Goal: Task Accomplishment & Management: Contribute content

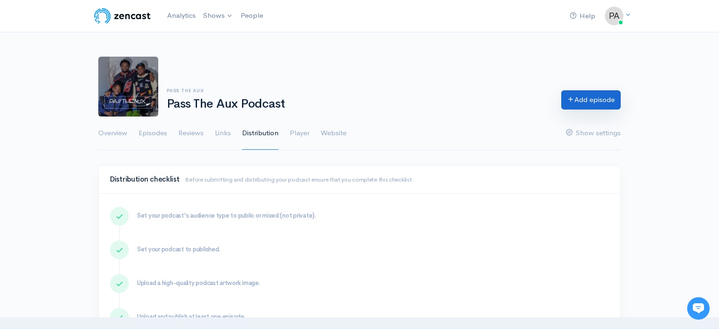
click at [599, 104] on link "Add episode" at bounding box center [591, 99] width 59 height 19
click at [399, 59] on div "Pass The Aux Pass The Aux Podcast Add episode" at bounding box center [360, 87] width 534 height 60
click at [147, 132] on link "Episodes" at bounding box center [153, 134] width 29 height 34
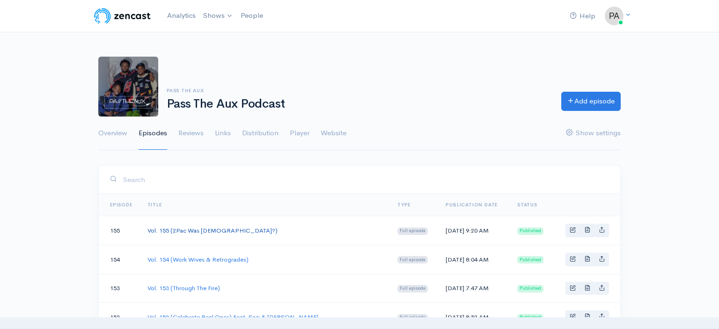
click at [209, 233] on link "Vol. 155 (2Pac Was Gay?)" at bounding box center [213, 231] width 130 height 8
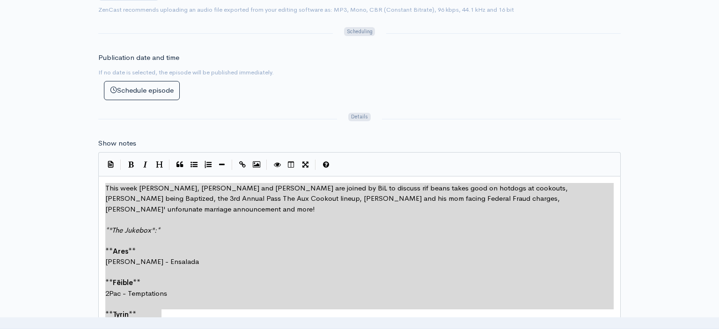
scroll to position [117, 56]
type textarea "This week [PERSON_NAME], [PERSON_NAME] and [PERSON_NAME] are joined by BiL to d…"
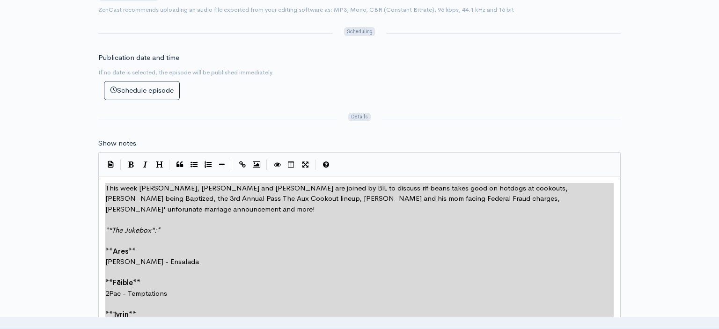
scroll to position [126, 0]
drag, startPoint x: 106, startPoint y: 179, endPoint x: 207, endPoint y: 322, distance: 175.0
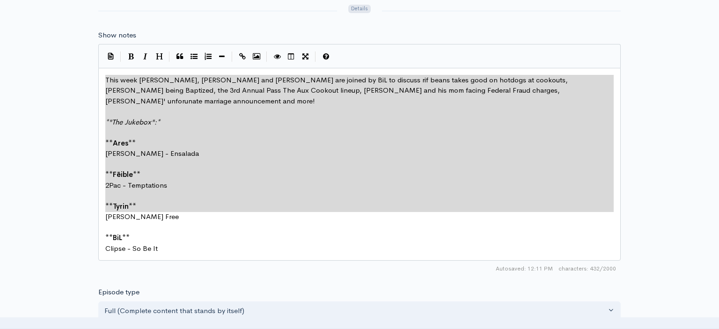
click at [198, 244] on pre "Clipse - So Be It" at bounding box center [360, 249] width 512 height 11
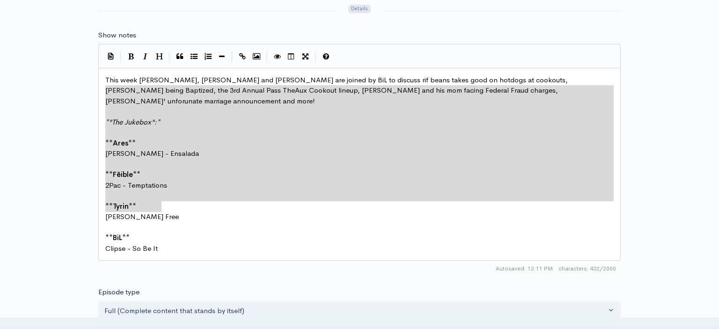
scroll to position [117, 56]
type textarea "This week [PERSON_NAME], [PERSON_NAME] and [PERSON_NAME] are joined by BiL to d…"
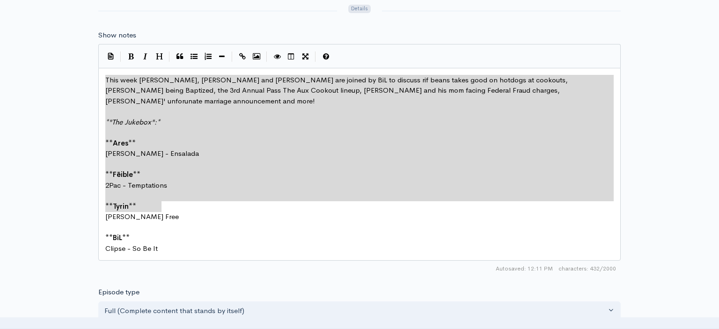
drag, startPoint x: 183, startPoint y: 202, endPoint x: 102, endPoint y: 71, distance: 153.5
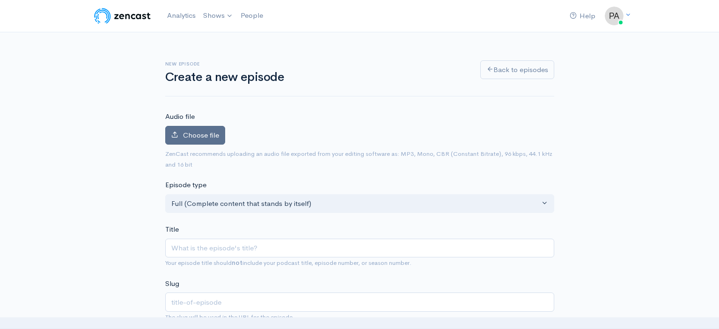
click at [197, 138] on span "Choose file" at bounding box center [201, 135] width 36 height 9
click at [0, 0] on input "Choose file" at bounding box center [0, 0] width 0 height 0
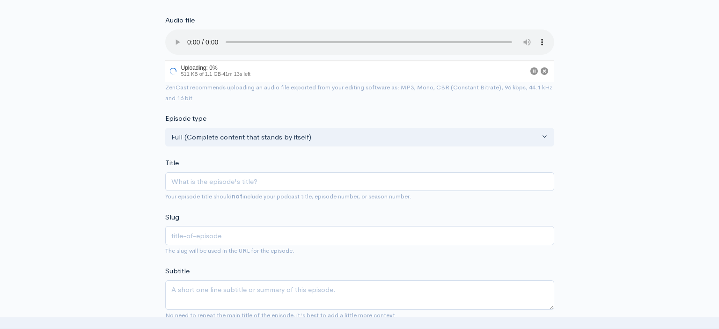
scroll to position [121, 0]
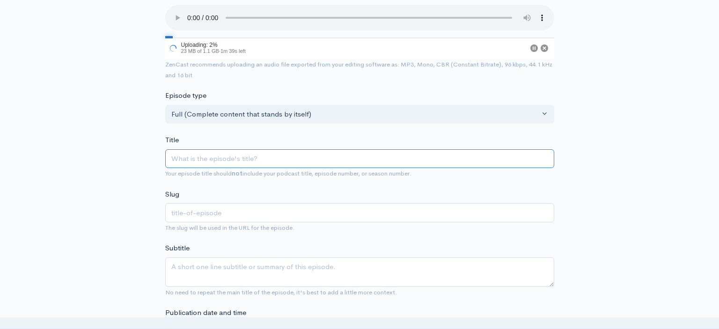
click at [222, 155] on input "Title" at bounding box center [359, 158] width 389 height 19
type input "v"
type input "vO"
type input "vo"
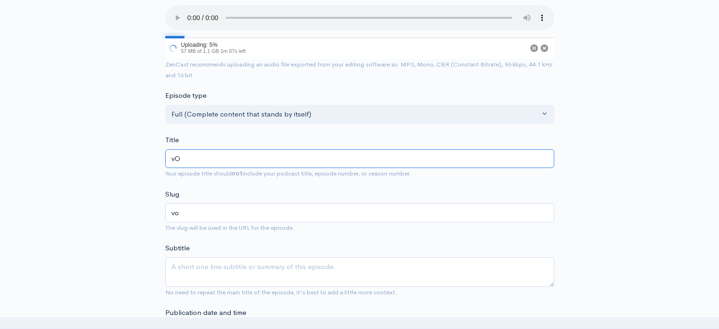
type input "vOL"
type input "vol"
type input "vOL. 1"
type input "vol-1"
type input "vOL. 15"
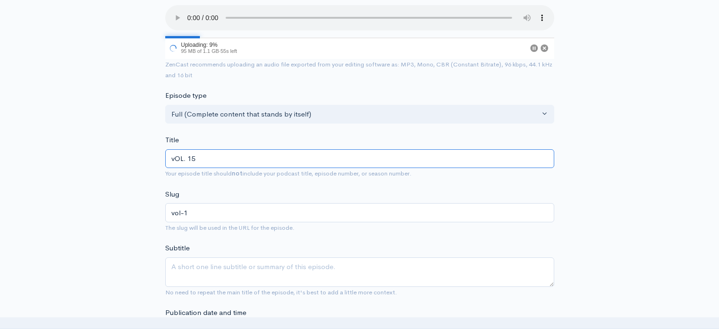
type input "vol-15"
type input "vOL. 156"
type input "vol-156"
type input "vOL. 15"
type input "vol-15"
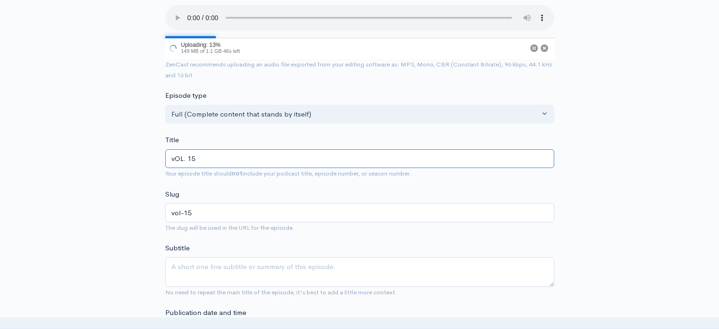
type input "vOL. 1"
type input "vol-1"
type input "vOL."
type input "vol"
type input "vO"
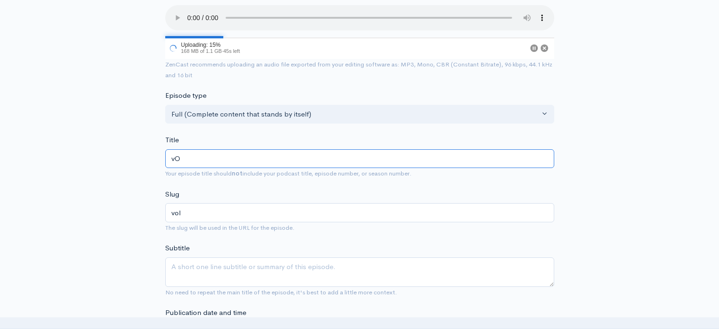
type input "vo"
type input "v"
type input "V"
type input "v"
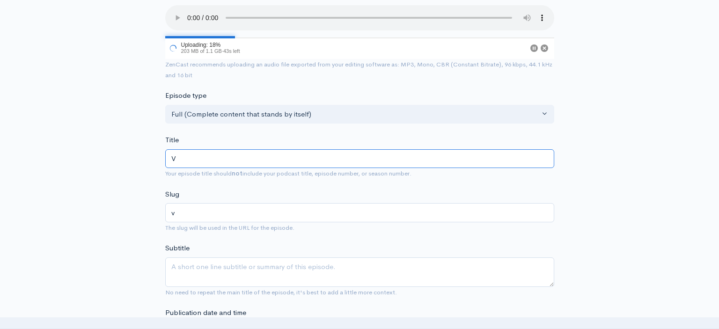
type input "Vo"
type input "vo"
type input "Vol"
type input "vol"
type input "Vol. 1"
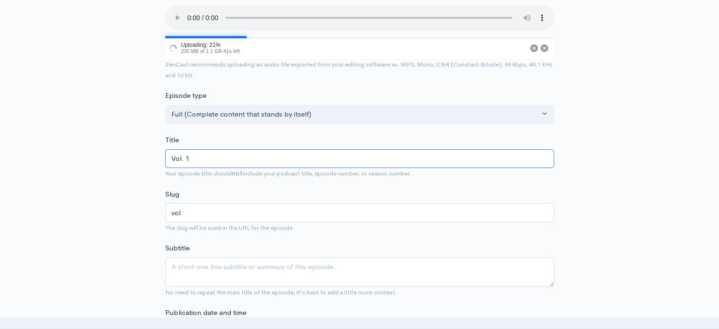
type input "vol-1"
type input "Vol. 15"
type input "vol-15"
type input "Vol. 156"
type input "vol-156"
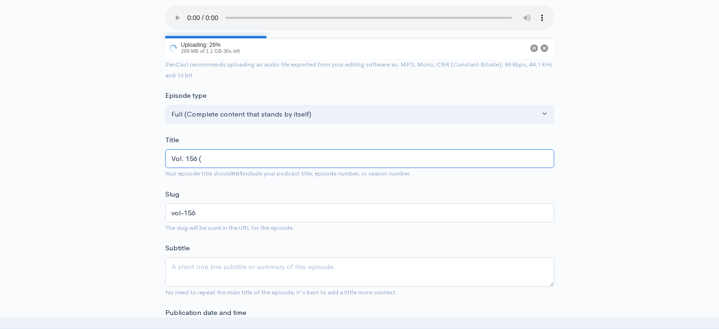
type input "Vol. 156 (T"
type input "vol-156-t"
type input "Vol. 156 (Th"
type input "vol-156-th"
type input "Vol. 156 (Thu"
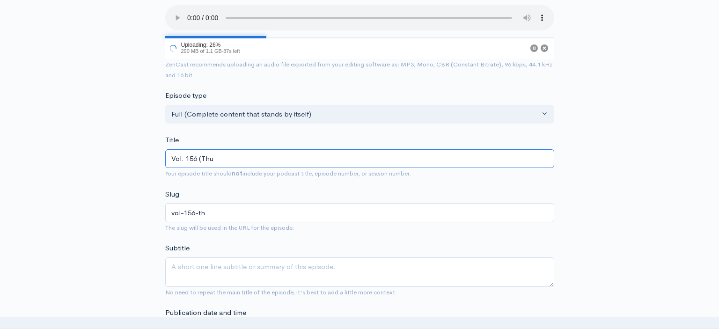
type input "vol-156-thu"
type input "Vol. 156 (Thug"
type input "vol-156-thug"
type input "Vol. 156 (Thug R"
type input "vol-156-thug-r"
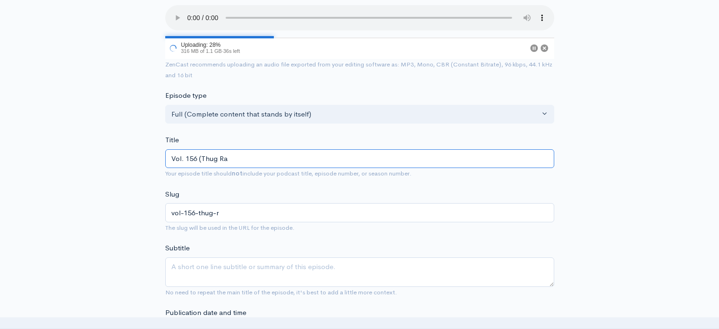
type input "Vol. 156 (Thug Rat"
type input "vol-156-thug-rat"
type input "Vol. 156 (Thug Rats"
type input "vol-156-thug-rats"
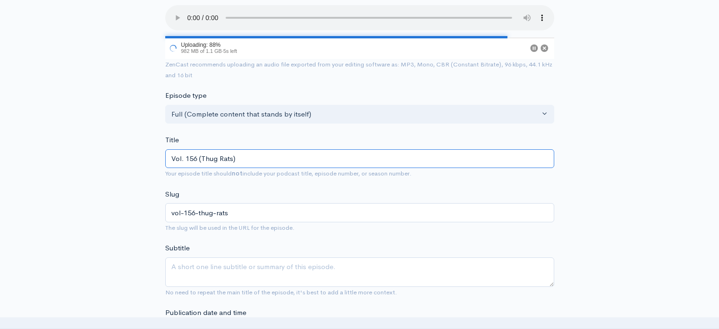
click at [222, 151] on input "Vol. 156 (Thug Rats)" at bounding box center [359, 158] width 389 height 19
type input "Vol. 156 (Thug ats)"
type input "vol-156-thug-ats"
type input "Vol. 156 (Thugats)"
type input "vol-156-thugats"
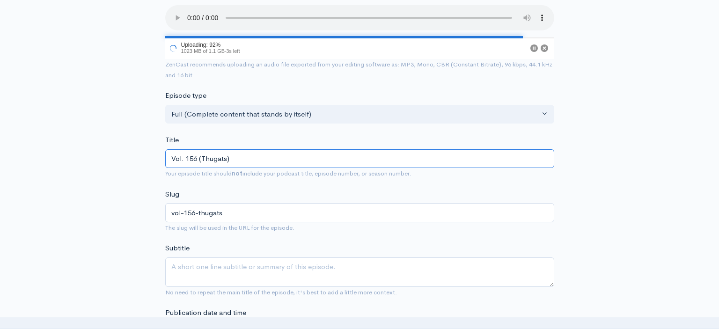
type input "Vol. 156 (Thugrats)"
type input "vol-156-thugrats"
type input "Vol. 156 (Thugrats)"
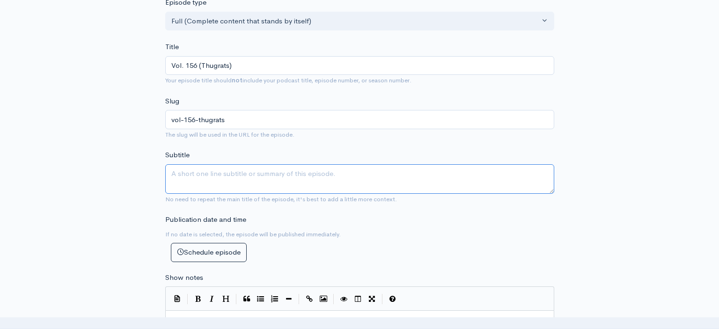
scroll to position [213, 0]
click at [202, 171] on textarea "Subtitle" at bounding box center [359, 179] width 389 height 30
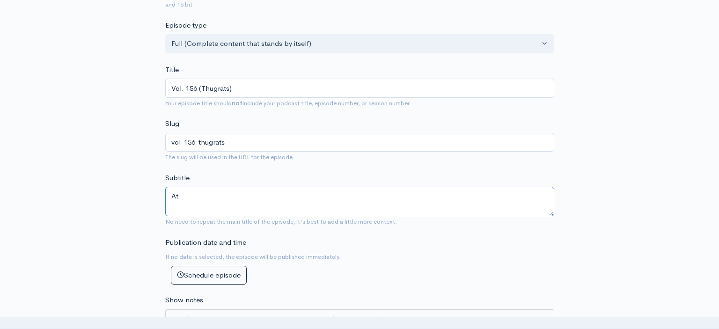
type textarea "A"
type textarea "Prayers for [GEOGRAPHIC_DATA]"
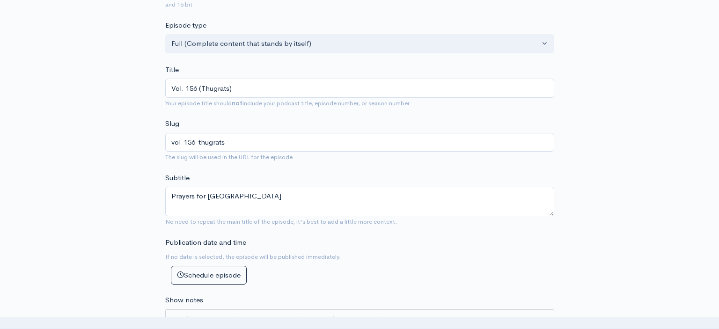
click at [139, 230] on div "New episode Create a new episode Back to episodes Audio file Choose file PTA 15…" at bounding box center [360, 314] width 534 height 989
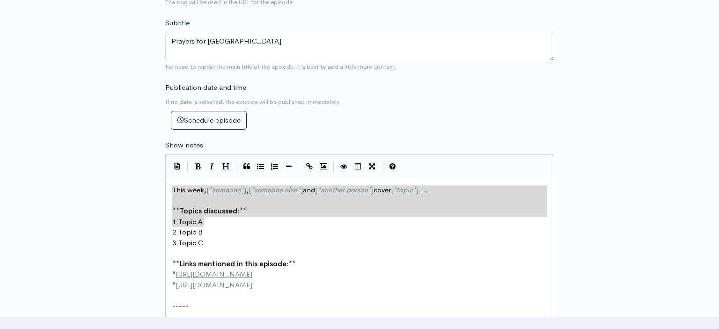
scroll to position [63, 0]
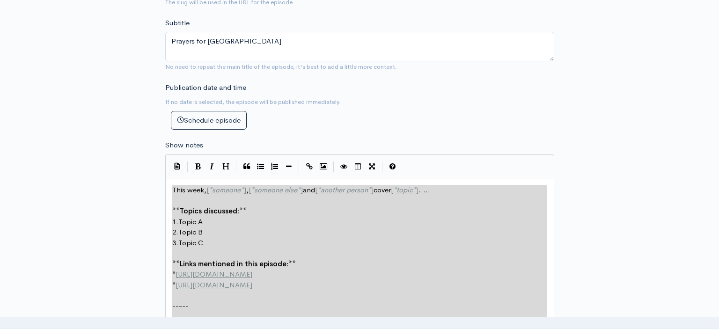
type textarea "This week, [*someone*], [*someone else*] and [*another person*] cover [*topic*]…"
drag, startPoint x: 172, startPoint y: 181, endPoint x: 352, endPoint y: 330, distance: 233.9
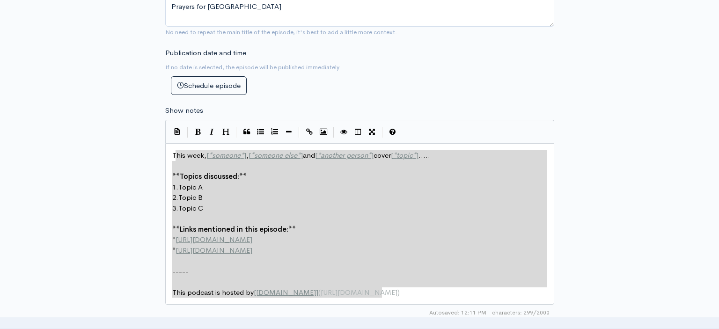
type textarea "This week, [*someone*], [*someone else*] and [*another person*] cover [*topic*]…"
drag, startPoint x: 389, startPoint y: 280, endPoint x: 173, endPoint y: 148, distance: 253.1
paste textarea
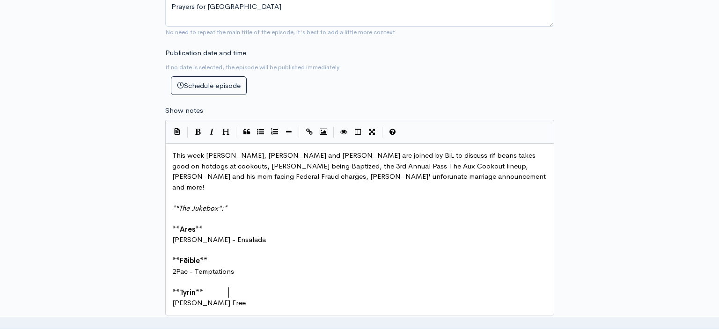
click at [256, 151] on span "This week [PERSON_NAME], [PERSON_NAME] and [PERSON_NAME] are joined by BiL to d…" at bounding box center [360, 171] width 376 height 41
click at [271, 152] on span "This week [PERSON_NAME], [PERSON_NAME] and [PERSON_NAME] are joined by BiL to d…" at bounding box center [360, 171] width 376 height 41
drag, startPoint x: 297, startPoint y: 147, endPoint x: 348, endPoint y: 148, distance: 51.5
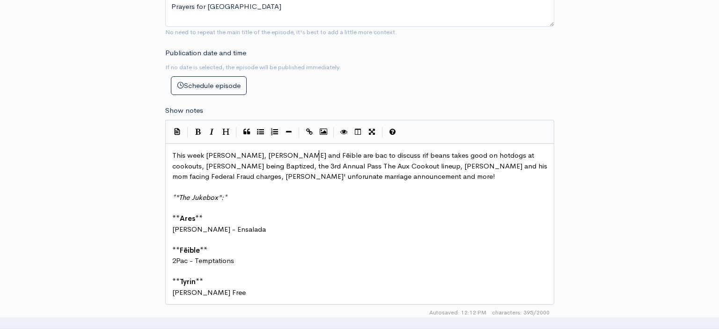
type textarea "are back"
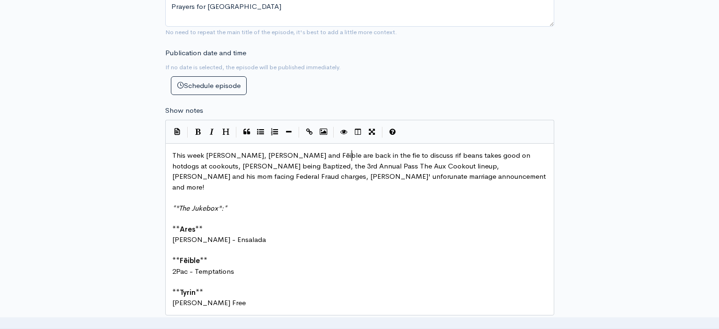
type textarea "k in the field"
click at [434, 160] on span "This week [PERSON_NAME], [PERSON_NAME] and Fēible are back in the field to disc…" at bounding box center [360, 171] width 376 height 41
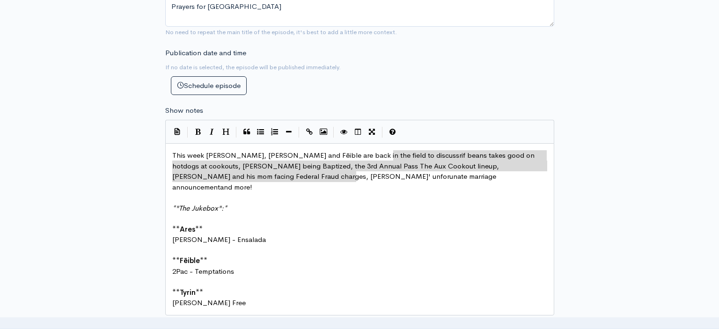
scroll to position [0, 695]
drag, startPoint x: 394, startPoint y: 148, endPoint x: 357, endPoint y: 170, distance: 43.9
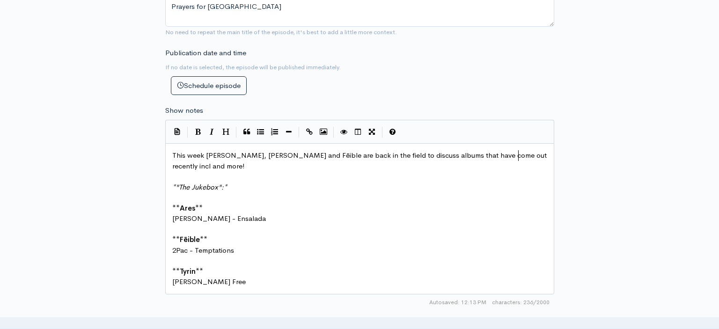
type textarea "albums that have come out recently incli"
type textarea "[PERSON_NAME] JID, [PERSON_NAME] The Rapper, [PERSON_NAME]$$"
click at [506, 151] on span "This week [PERSON_NAME], [PERSON_NAME] and Fēible are back in the field to disc…" at bounding box center [360, 161] width 377 height 20
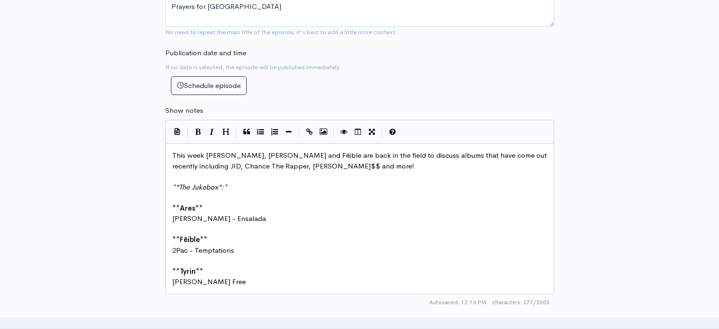
type textarea "("
click at [292, 159] on span "This week [PERSON_NAME], [PERSON_NAME] and Fēible are back in the field to disc…" at bounding box center [360, 161] width 377 height 20
click at [509, 151] on span "This week [PERSON_NAME], [PERSON_NAME] and Fēible are back in the field to disc…" at bounding box center [360, 161] width 377 height 20
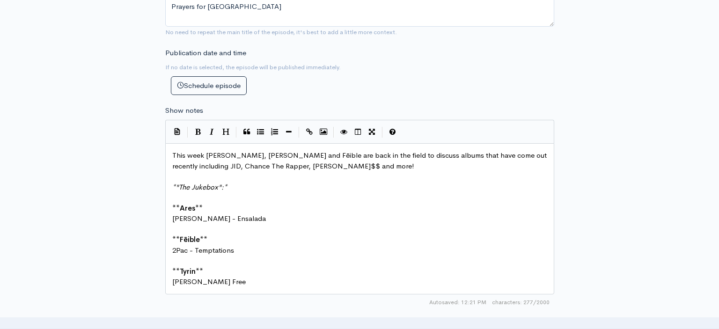
click at [291, 155] on span "This week [PERSON_NAME], [PERSON_NAME] and Fēible are back in the field to disc…" at bounding box center [360, 161] width 377 height 20
type textarea ". They alos"
type textarea "so discuss"
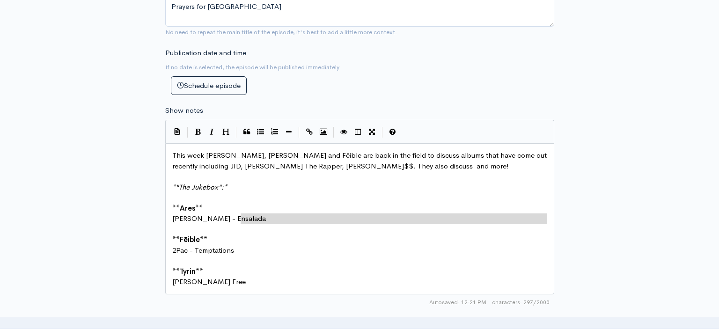
scroll to position [10, 0]
drag, startPoint x: 262, startPoint y: 217, endPoint x: 171, endPoint y: 211, distance: 90.6
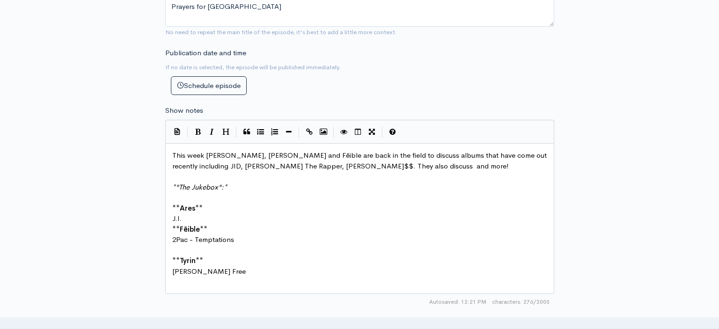
type textarea "J.I.D"
type textarea "ID - What We On4"
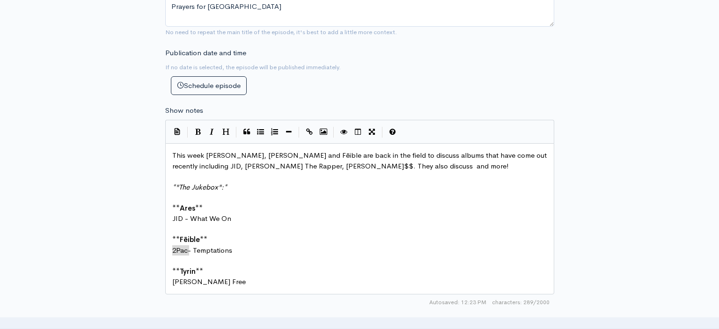
drag, startPoint x: 190, startPoint y: 243, endPoint x: 174, endPoint y: 243, distance: 16.4
type textarea "Drske"
type textarea "ake"
click at [221, 247] on span "[PERSON_NAME] - Temptations" at bounding box center [224, 250] width 104 height 9
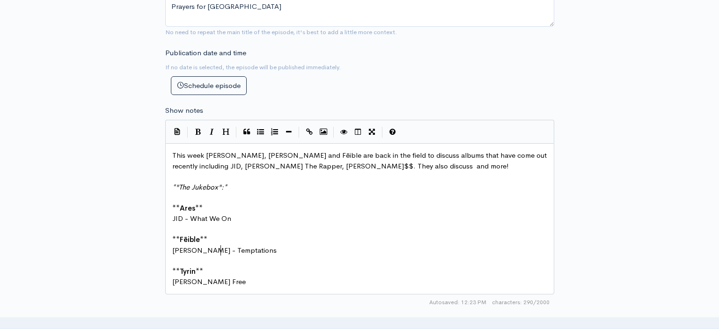
scroll to position [0, 38]
type textarea "Outro (So Far Gone)"
click at [182, 277] on span "[PERSON_NAME] Free" at bounding box center [209, 281] width 74 height 9
type textarea "Offest"
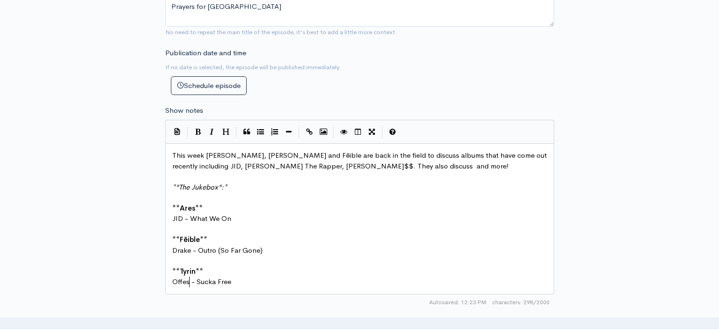
scroll to position [0, 19]
type textarea "set"
drag, startPoint x: 247, startPoint y: 280, endPoint x: 200, endPoint y: 273, distance: 46.8
click at [200, 273] on div "x This week [PERSON_NAME], [PERSON_NAME] and [PERSON_NAME] are back in the fiel…" at bounding box center [359, 218] width 379 height 141
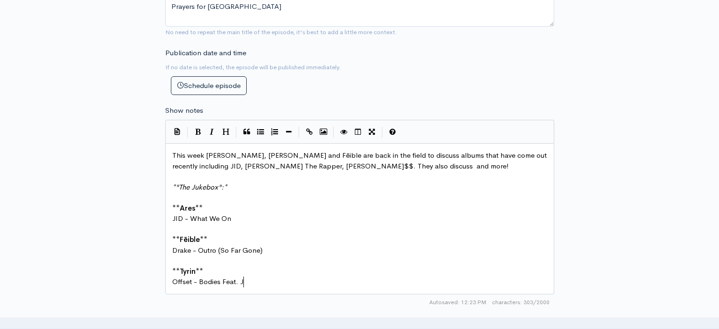
type textarea "Bodies Feat. JID"
click at [351, 157] on span "This week [PERSON_NAME], [PERSON_NAME] and Fēible are back in the field to disc…" at bounding box center [360, 161] width 377 height 20
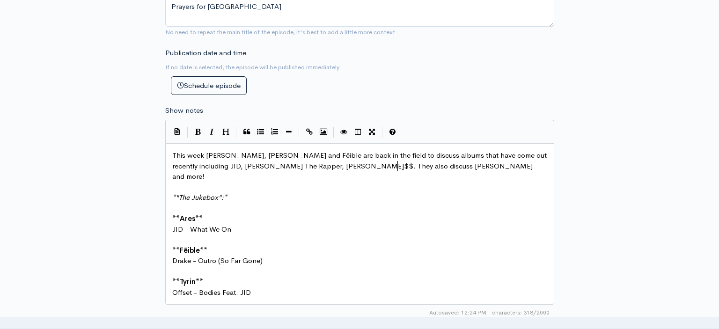
type textarea "[PERSON_NAME]"
type textarea "a"
type textarea "death allegation"
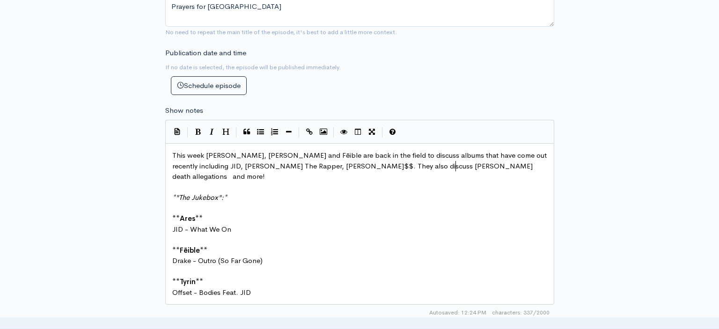
scroll to position [0, 5]
type textarea "s (he'[PERSON_NAME]"
type textarea "i"
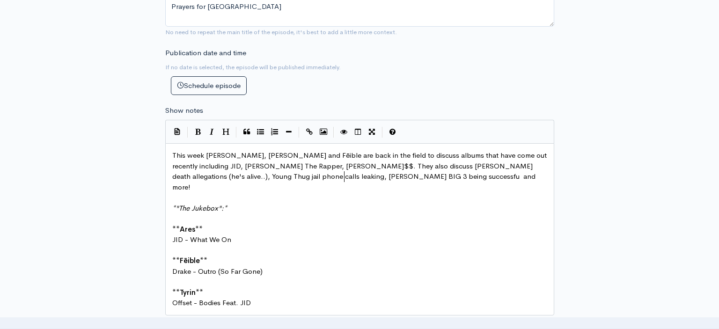
type textarea "s alive..), Young Thug jail phone calls leaking, [PERSON_NAME] BIG 3 being succ…"
click at [360, 167] on span "This week [PERSON_NAME], [PERSON_NAME] and Fēible are back in the field to disc…" at bounding box center [360, 171] width 377 height 41
click at [383, 167] on pre "This week [PERSON_NAME], [PERSON_NAME] and Fēible are back in the field to disc…" at bounding box center [359, 171] width 379 height 42
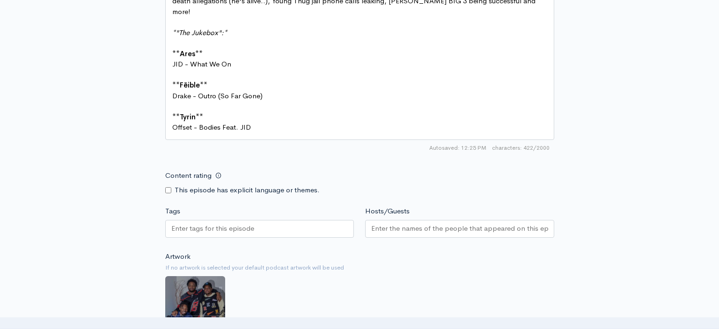
scroll to position [583, 0]
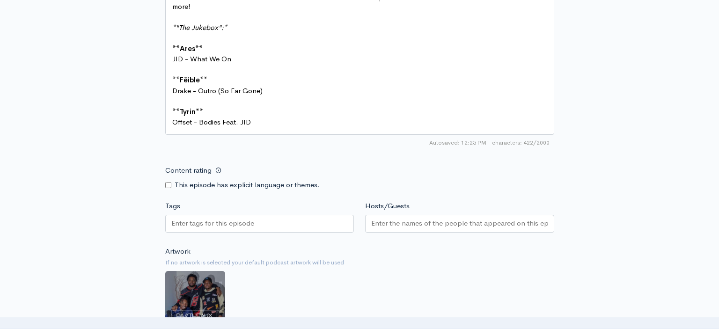
click at [170, 182] on input "Content rating" at bounding box center [168, 185] width 6 height 6
checkbox input "true"
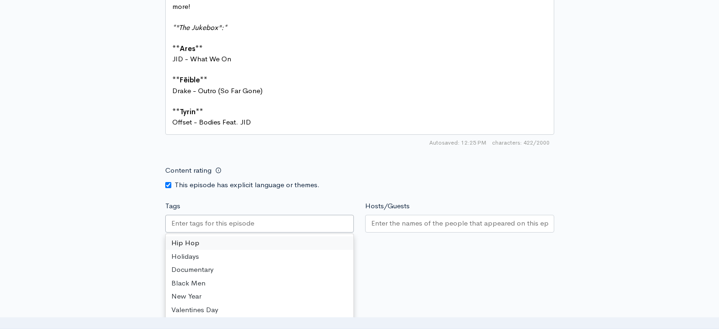
click at [200, 218] on input "Tags" at bounding box center [212, 223] width 83 height 11
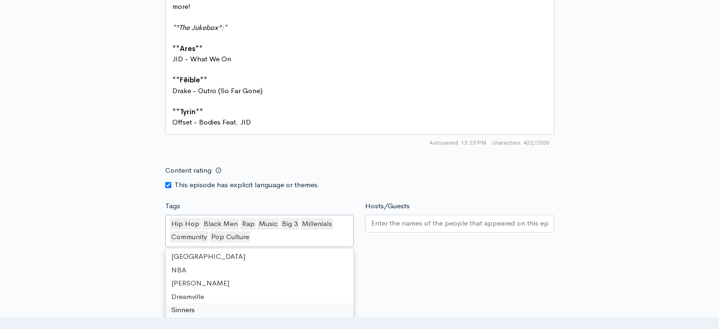
scroll to position [552, 0]
click at [399, 218] on input "Hosts/Guests" at bounding box center [459, 223] width 177 height 11
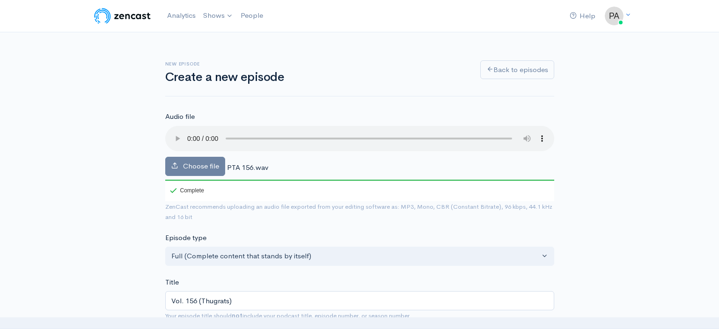
scroll to position [819, 0]
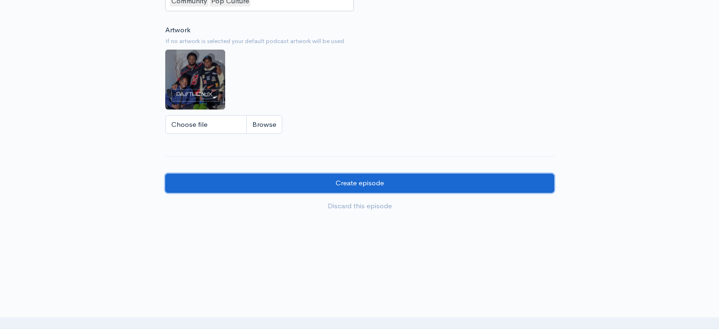
click at [310, 174] on input "Create episode" at bounding box center [359, 183] width 389 height 19
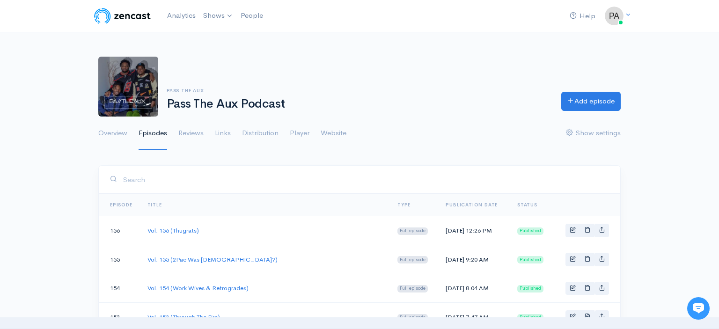
click at [523, 228] on td "Published" at bounding box center [532, 230] width 44 height 29
click at [583, 228] on link "Basic example" at bounding box center [587, 231] width 15 height 14
